Goal: Information Seeking & Learning: Learn about a topic

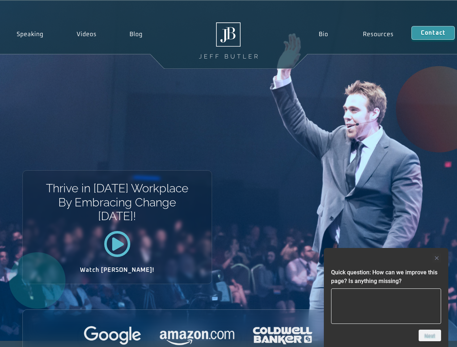
click at [228, 174] on div "Thrive in [DATE] Workplace By Embracing Change [DATE]! Watch [PERSON_NAME]!" at bounding box center [228, 171] width 457 height 340
click at [386, 258] on div at bounding box center [386, 258] width 110 height 9
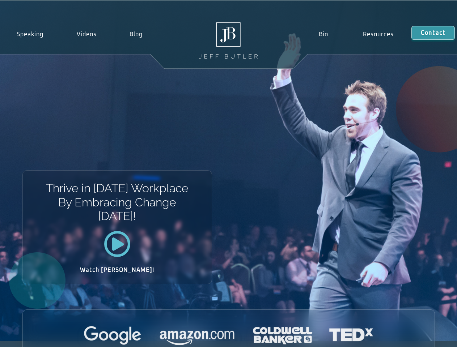
click at [430, 336] on div at bounding box center [229, 336] width 412 height 20
